Goal: Task Accomplishment & Management: Manage account settings

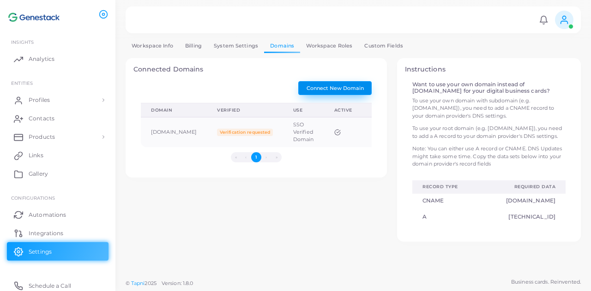
click at [371, 93] on button "Connect New Domain" at bounding box center [334, 88] width 73 height 14
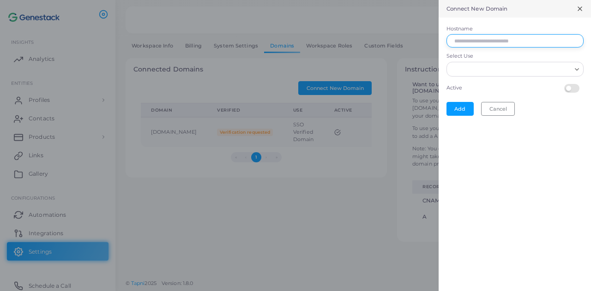
click at [490, 45] on input "Hostname" at bounding box center [514, 41] width 137 height 14
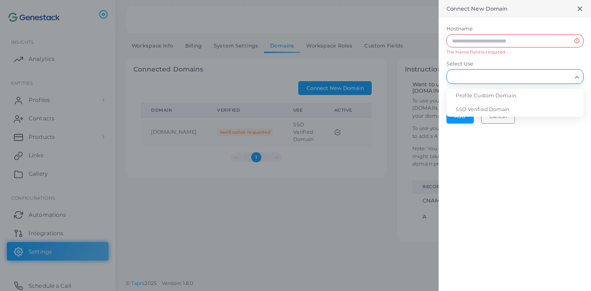
click at [464, 72] on input "Select Use" at bounding box center [511, 77] width 121 height 10
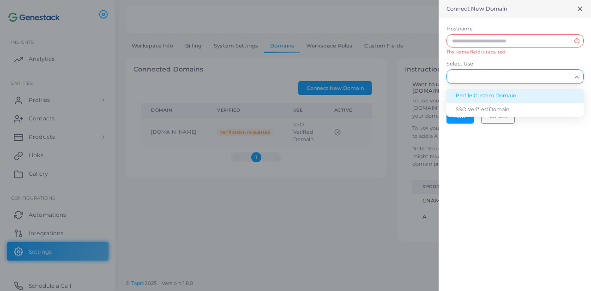
click at [470, 96] on li "Profile Custom Domain" at bounding box center [514, 96] width 137 height 14
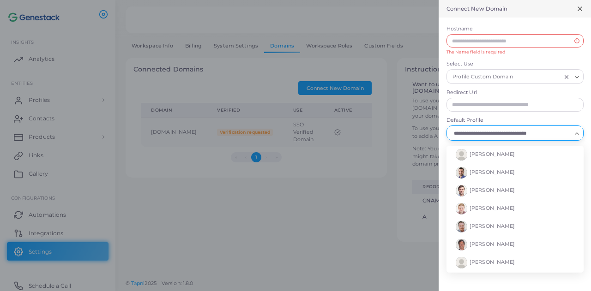
click at [467, 134] on input "Default Profile" at bounding box center [511, 133] width 121 height 10
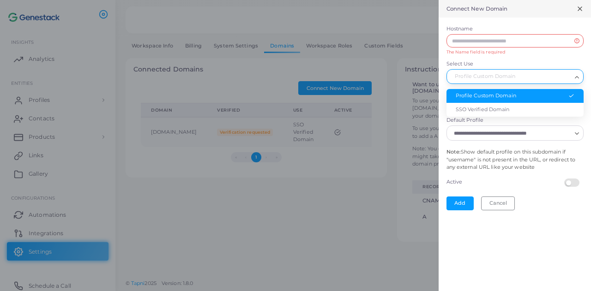
click at [497, 79] on div "Profile Custom Domain" at bounding box center [511, 76] width 122 height 12
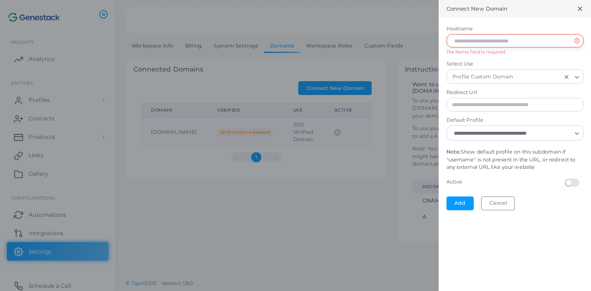
click at [506, 40] on input "Hostname" at bounding box center [514, 41] width 137 height 14
type input "**********"
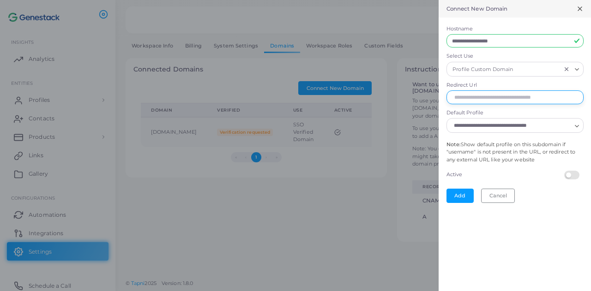
click at [496, 96] on input "Redirect Url" at bounding box center [514, 97] width 137 height 14
type input "**********"
click at [456, 194] on button "Add" at bounding box center [459, 196] width 27 height 14
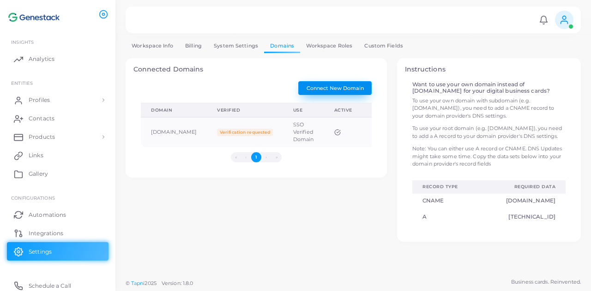
click at [340, 88] on span "Connect New Domain" at bounding box center [335, 88] width 57 height 6
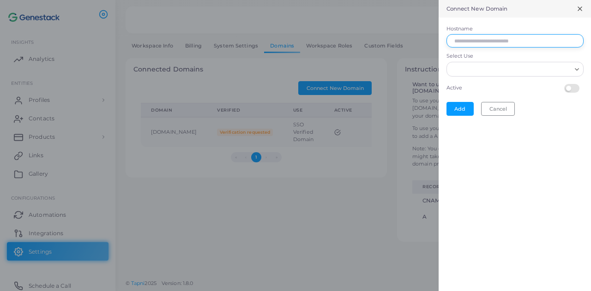
click at [493, 39] on input "Hostname" at bounding box center [514, 41] width 137 height 14
type input "**********"
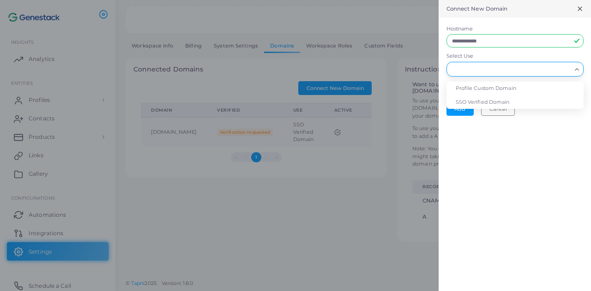
click at [484, 69] on input "Select Use" at bounding box center [511, 69] width 121 height 10
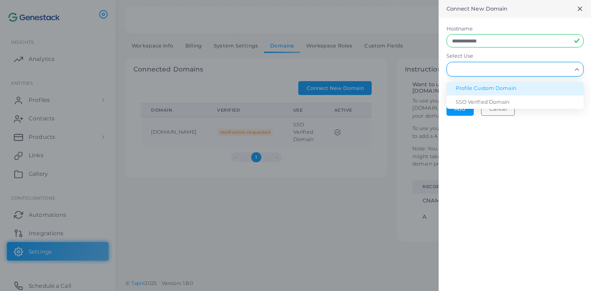
click at [482, 91] on li "Profile Custom Domain" at bounding box center [514, 89] width 137 height 14
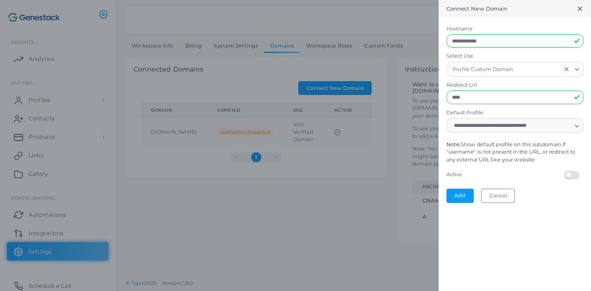
type input "**********"
click at [482, 169] on label "Active" at bounding box center [503, 175] width 118 height 13
click at [459, 198] on button "Add" at bounding box center [459, 196] width 27 height 14
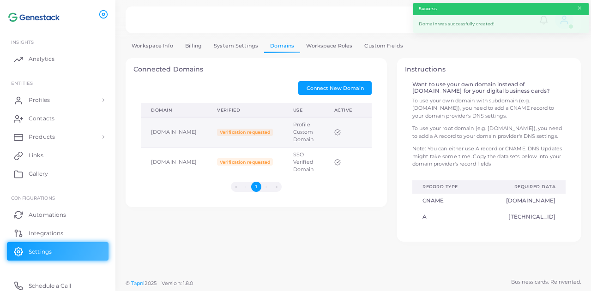
click at [308, 122] on td "Profile Custom Domain" at bounding box center [303, 132] width 41 height 30
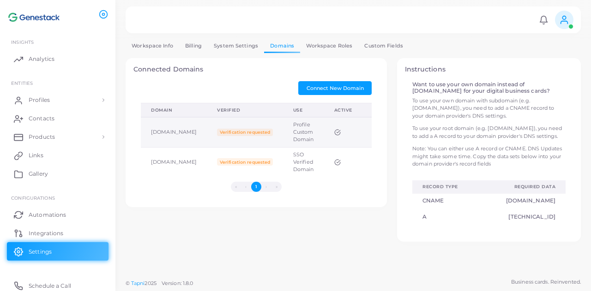
click at [224, 133] on td "Verification requested" at bounding box center [245, 132] width 76 height 30
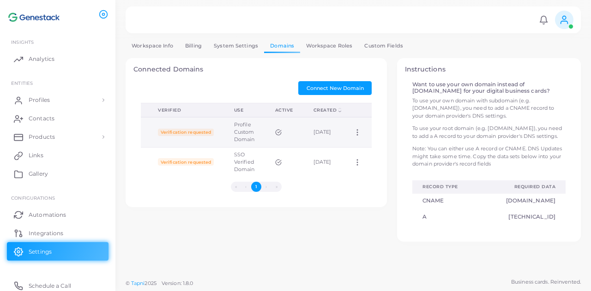
click at [360, 129] on icon at bounding box center [357, 132] width 8 height 8
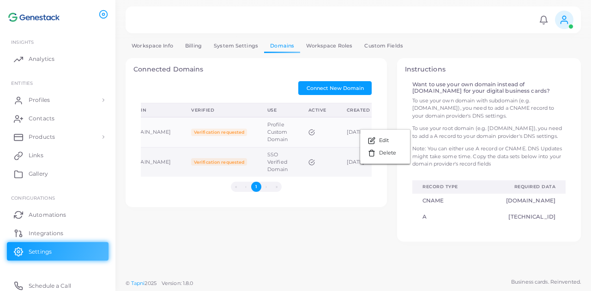
scroll to position [0, 0]
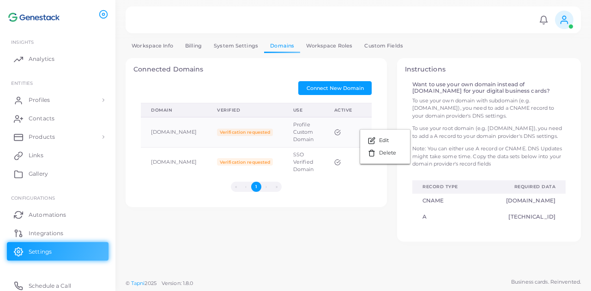
click at [302, 228] on div "Connected Domains Connect New Domain Domain (Click to clear sorting) Verified (…" at bounding box center [353, 150] width 465 height 184
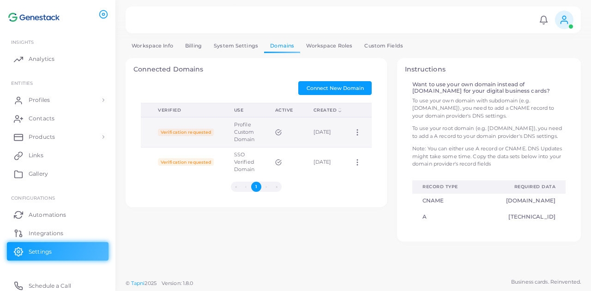
scroll to position [0, 108]
click at [361, 133] on icon at bounding box center [357, 132] width 8 height 8
click at [376, 156] on link "Delete" at bounding box center [387, 157] width 50 height 12
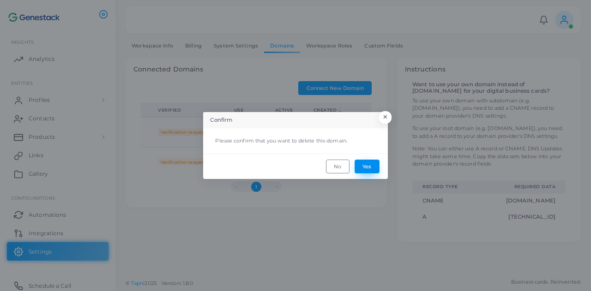
click at [356, 168] on button "Yes" at bounding box center [367, 167] width 25 height 14
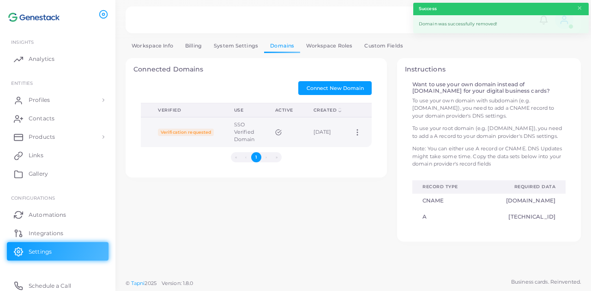
scroll to position [0, 0]
